Goal: Transaction & Acquisition: Purchase product/service

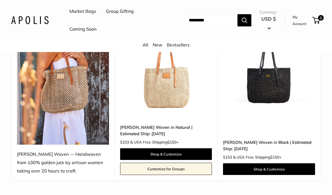
scroll to position [107, 0]
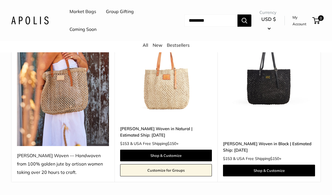
click at [30, 107] on img at bounding box center [63, 84] width 92 height 123
click at [37, 111] on img at bounding box center [63, 84] width 92 height 123
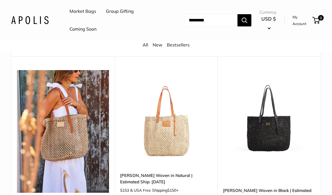
scroll to position [60, 0]
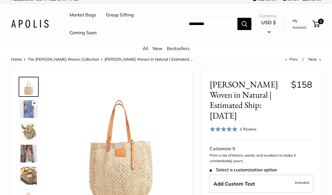
click at [26, 114] on img at bounding box center [29, 109] width 18 height 18
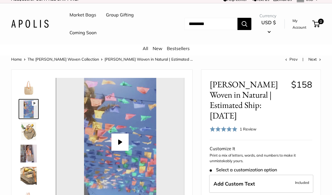
click at [30, 137] on img at bounding box center [29, 131] width 18 height 18
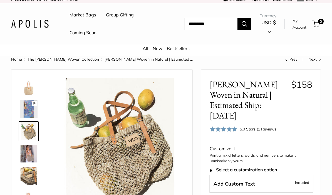
click at [28, 155] on img at bounding box center [29, 154] width 18 height 18
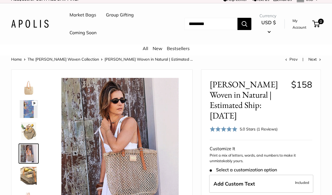
click at [27, 172] on img at bounding box center [29, 176] width 18 height 18
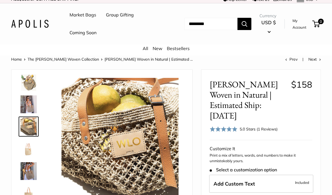
click at [27, 150] on img at bounding box center [29, 149] width 18 height 18
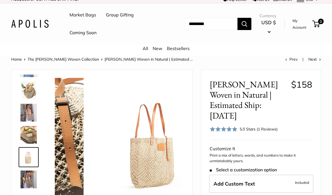
scroll to position [39, 0]
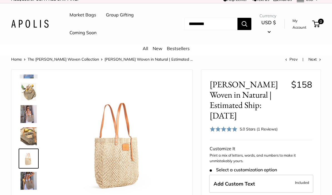
click at [26, 180] on img at bounding box center [29, 181] width 18 height 18
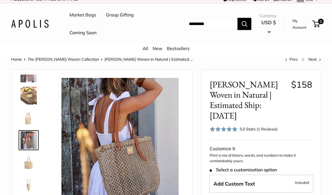
scroll to position [80, 0]
click at [26, 165] on img at bounding box center [29, 162] width 18 height 18
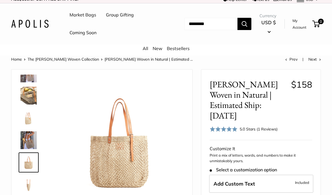
click at [28, 185] on img at bounding box center [29, 185] width 18 height 18
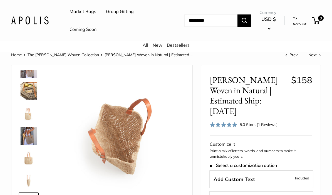
scroll to position [0, 0]
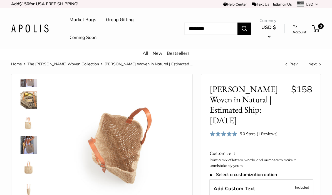
click at [25, 83] on img at bounding box center [29, 78] width 18 height 18
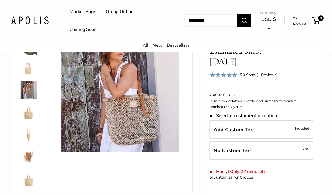
scroll to position [62, 0]
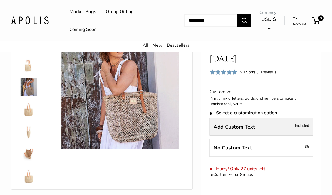
click at [304, 122] on span "Included" at bounding box center [302, 125] width 14 height 7
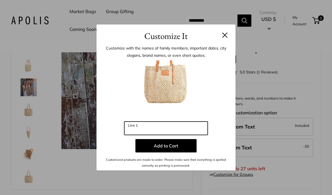
click at [176, 135] on input "Line 1" at bounding box center [165, 127] width 83 height 13
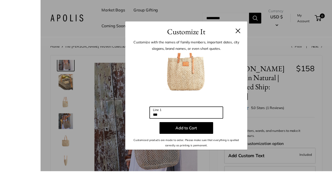
scroll to position [25, 0]
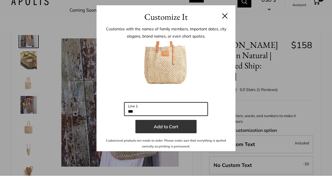
type input "***"
click at [175, 139] on button "Add to Cart" at bounding box center [165, 145] width 61 height 13
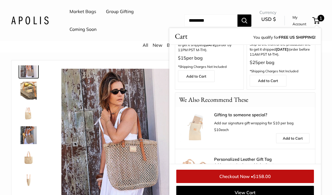
scroll to position [90, 0]
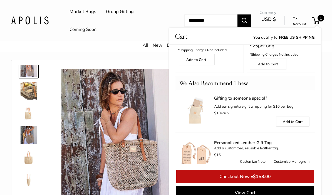
click at [249, 183] on link "Checkout Now • $158.00" at bounding box center [245, 176] width 138 height 13
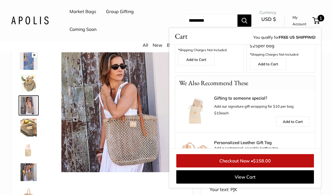
scroll to position [0, 0]
